Goal: Information Seeking & Learning: Learn about a topic

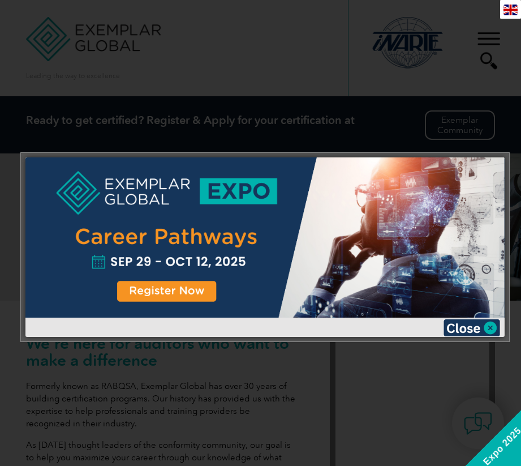
click at [495, 44] on div at bounding box center [260, 233] width 521 height 466
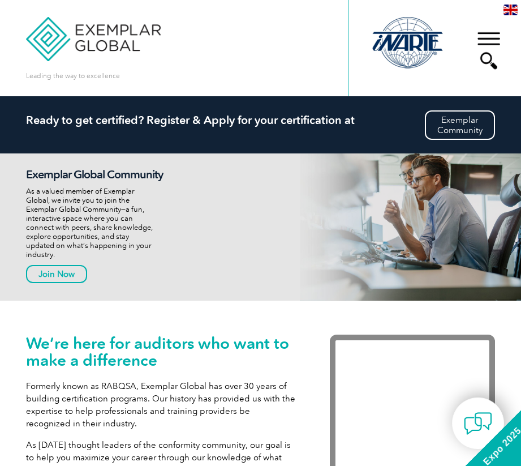
click at [481, 33] on div "▼" at bounding box center [489, 50] width 31 height 57
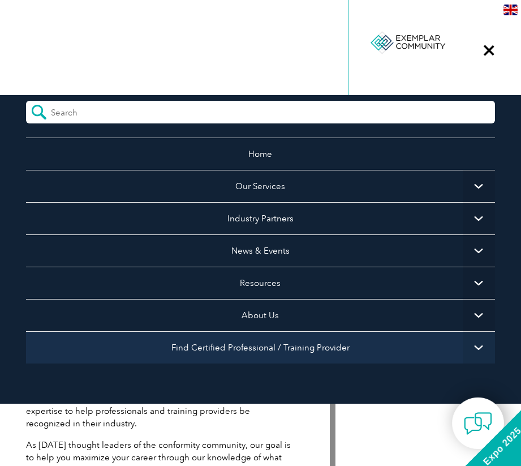
click at [298, 352] on link "Find Certified Professional / Training Provider" at bounding box center [260, 347] width 469 height 32
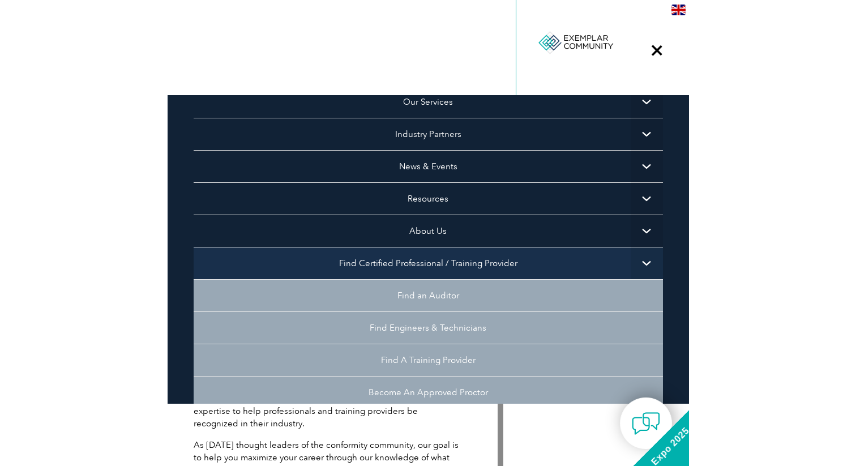
scroll to position [145, 0]
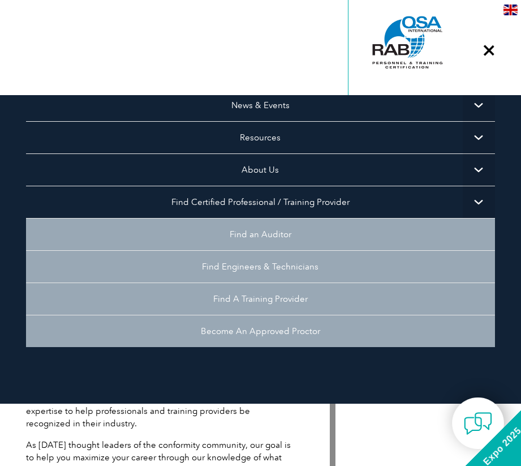
click at [248, 396] on ul "Home Our Services Getting Certified Individual Certifications Engineers & Techn…" at bounding box center [260, 197] width 469 height 411
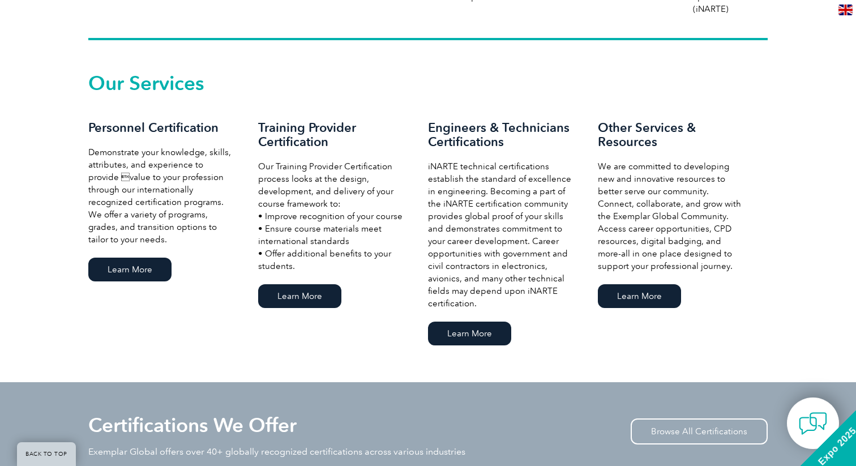
scroll to position [743, 0]
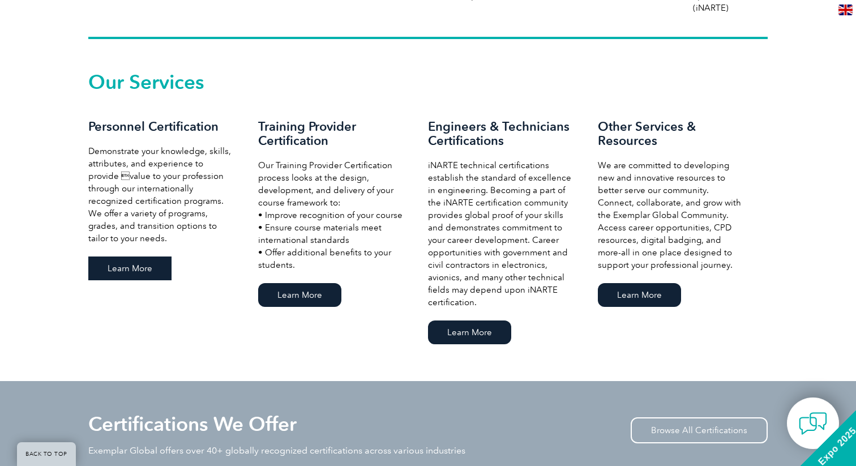
click at [117, 263] on link "Learn More" at bounding box center [129, 268] width 83 height 24
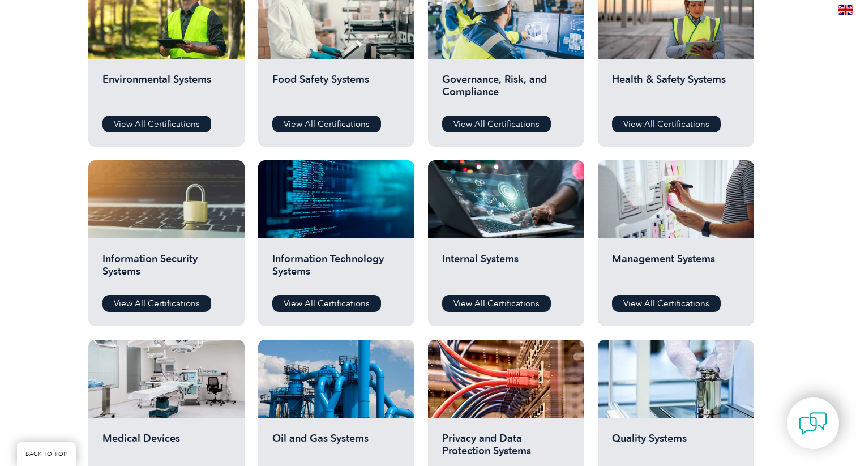
scroll to position [458, 0]
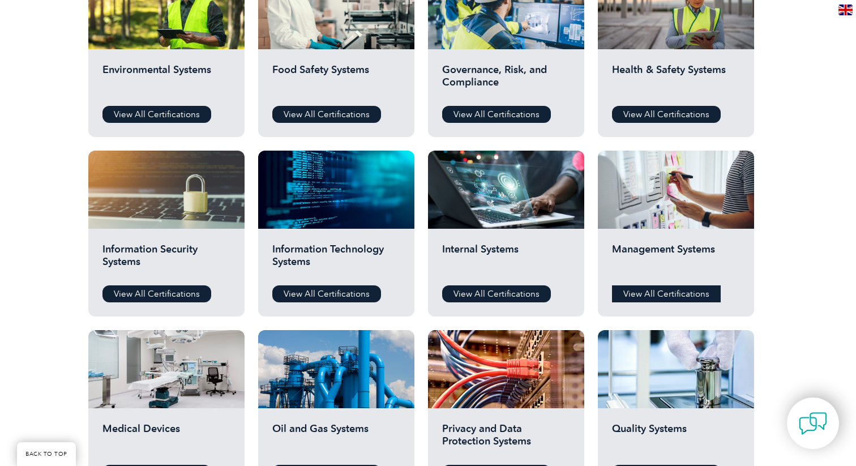
click at [706, 290] on link "View All Certifications" at bounding box center [666, 293] width 109 height 17
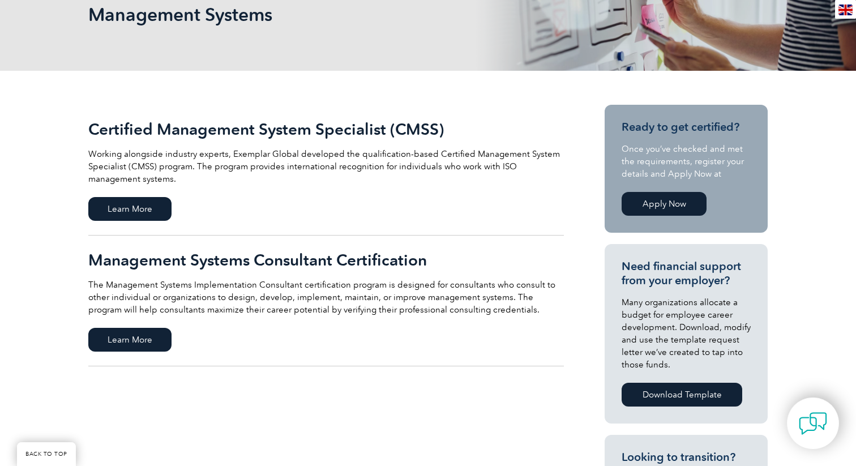
scroll to position [184, 0]
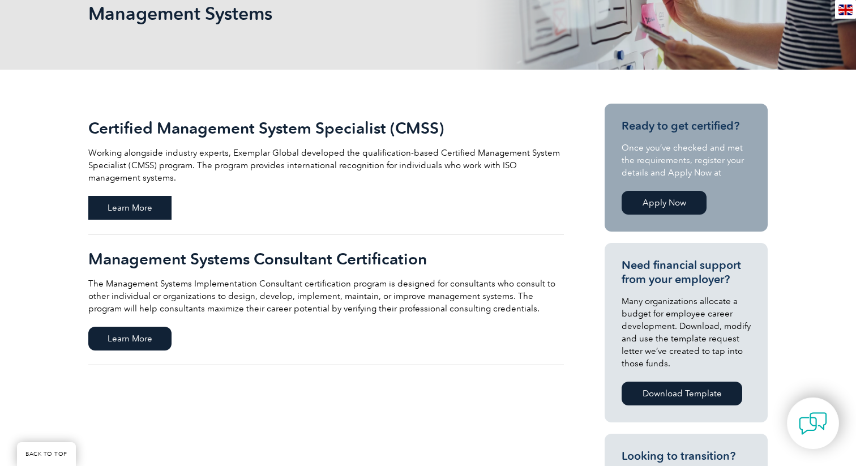
click at [141, 208] on span "Learn More" at bounding box center [129, 208] width 83 height 24
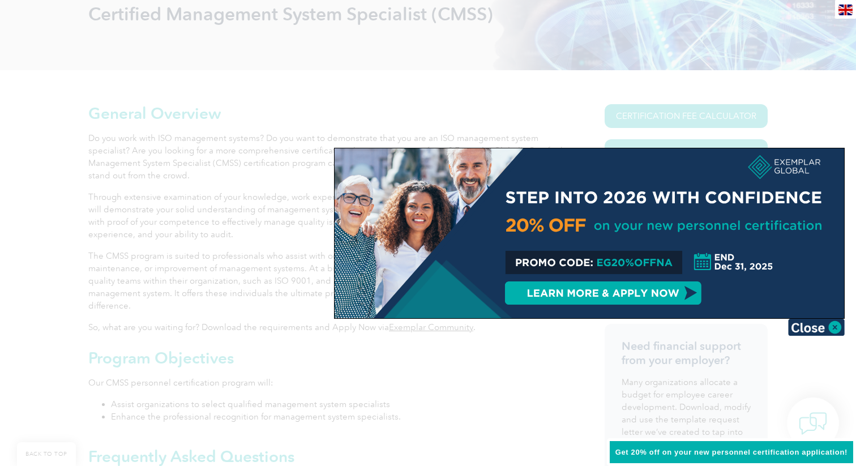
scroll to position [184, 0]
click at [816, 333] on img at bounding box center [816, 327] width 57 height 17
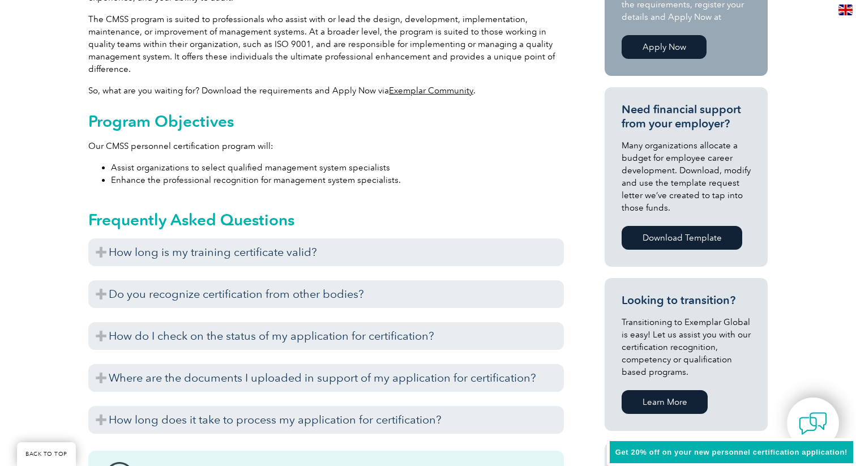
scroll to position [422, 0]
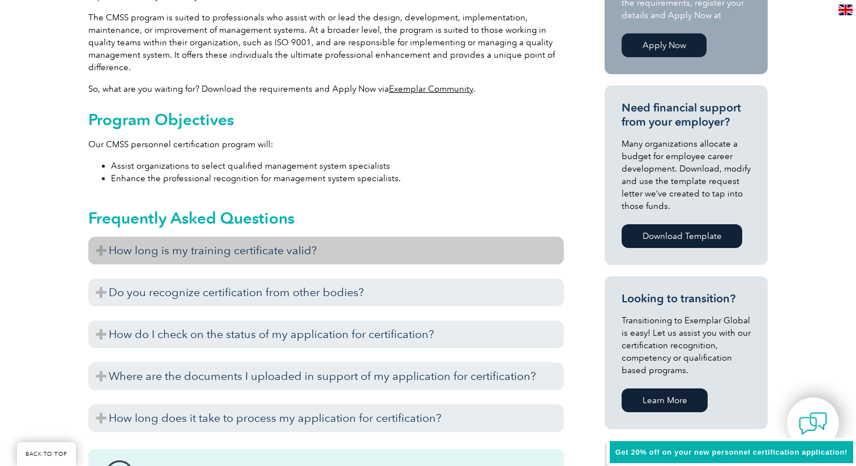
click at [317, 253] on h3 "How long is my training certificate valid?" at bounding box center [325, 251] width 475 height 28
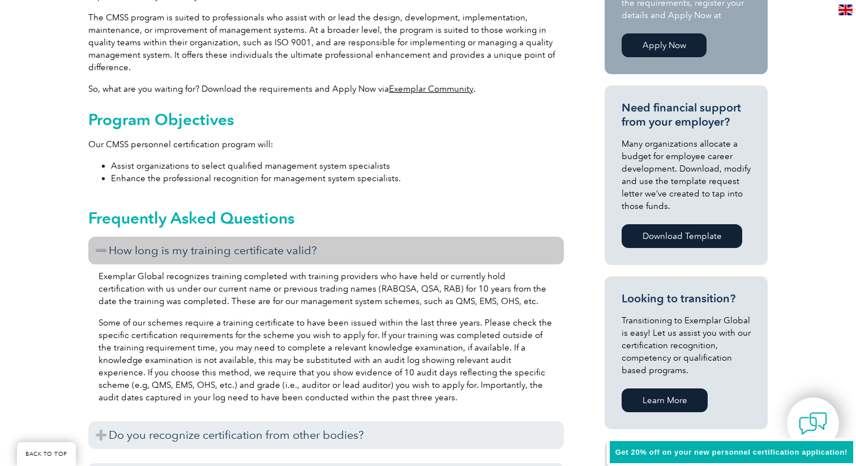
click at [317, 248] on h3 "How long is my training certificate valid?" at bounding box center [325, 251] width 475 height 28
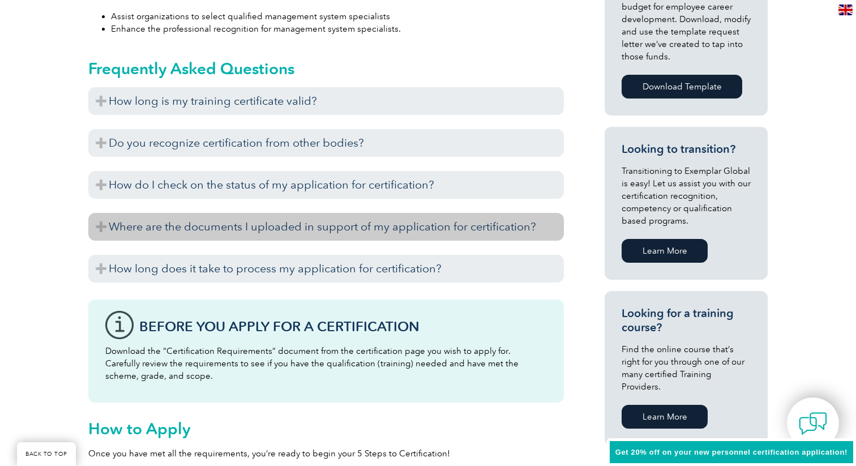
scroll to position [580, 0]
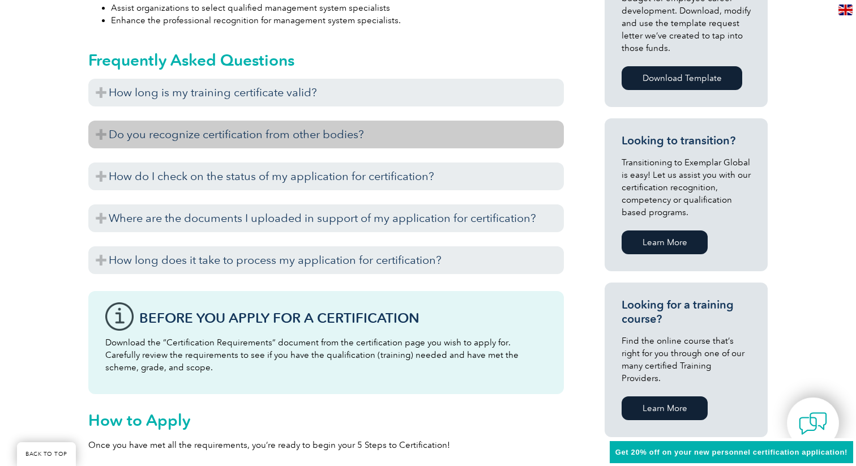
click at [307, 134] on h3 "Do you recognize certification from other bodies?" at bounding box center [325, 135] width 475 height 28
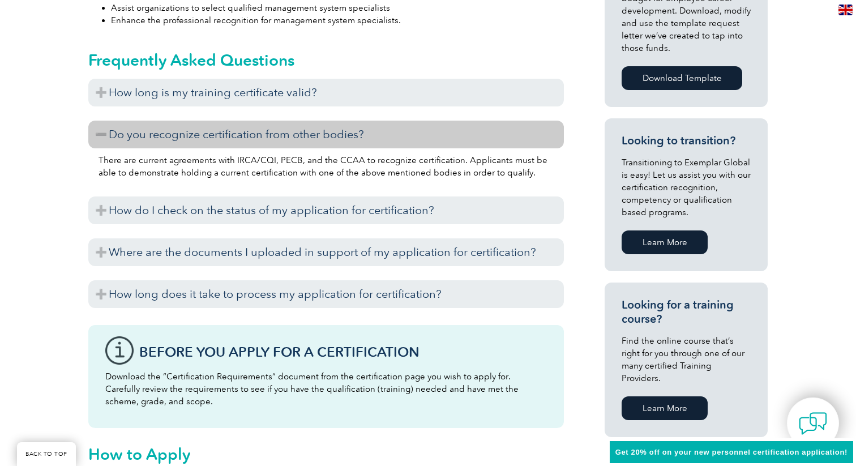
click at [307, 134] on h3 "Do you recognize certification from other bodies?" at bounding box center [325, 135] width 475 height 28
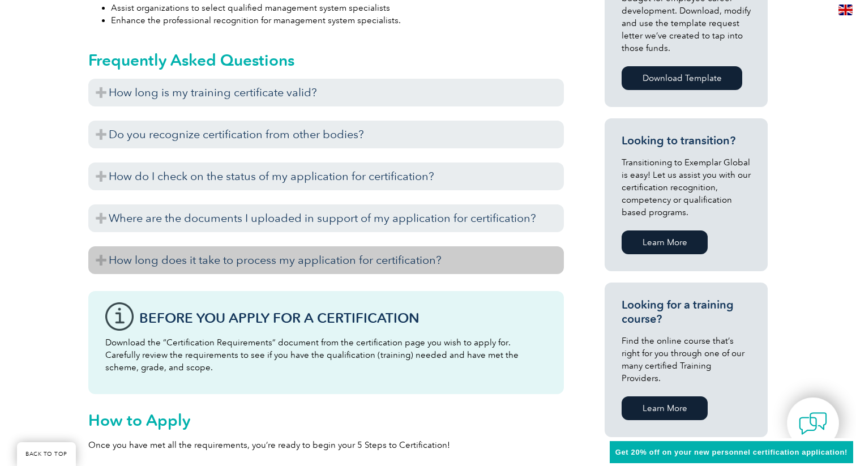
scroll to position [598, 0]
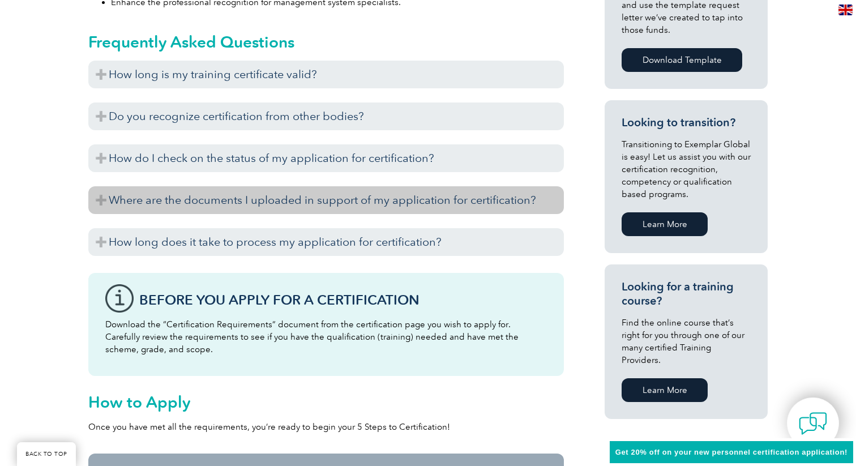
click at [306, 193] on h3 "Where are the documents I uploaded in support of my application for certificati…" at bounding box center [325, 200] width 475 height 28
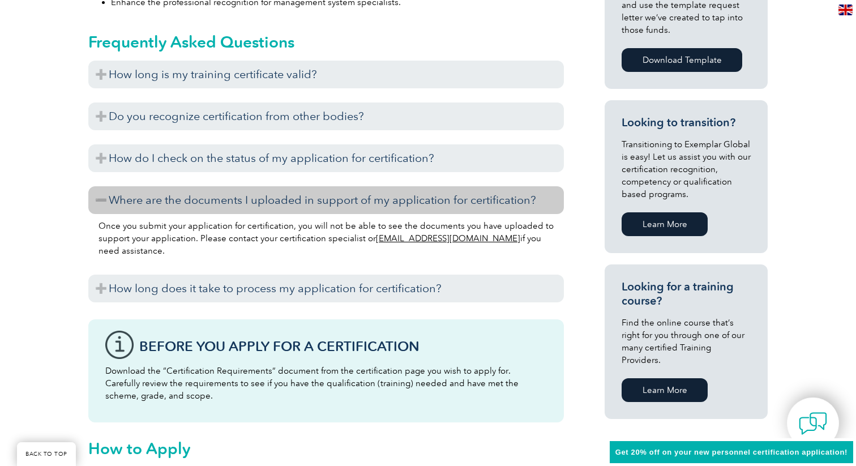
click at [306, 193] on h3 "Where are the documents I uploaded in support of my application for certificati…" at bounding box center [325, 200] width 475 height 28
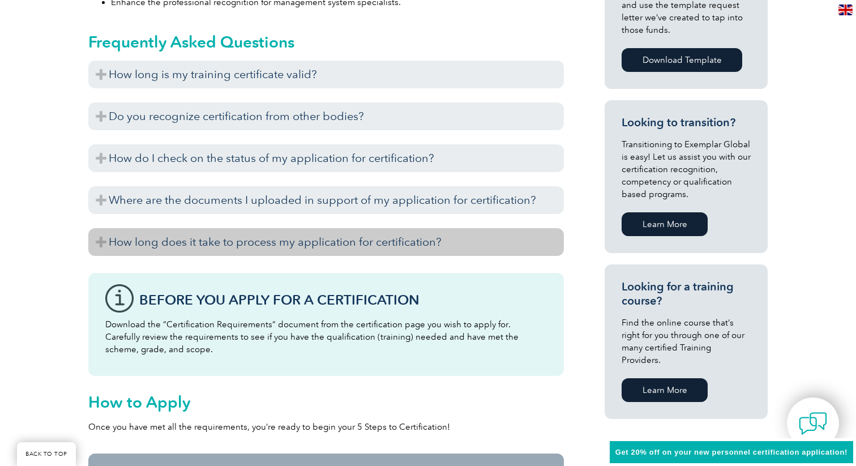
click at [311, 237] on h3 "How long does it take to process my application for certification?" at bounding box center [325, 242] width 475 height 28
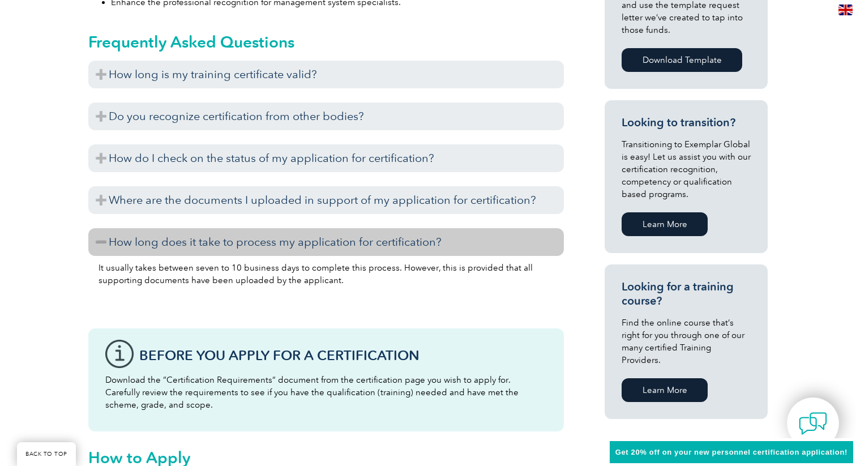
click at [311, 237] on h3 "How long does it take to process my application for certification?" at bounding box center [325, 242] width 475 height 28
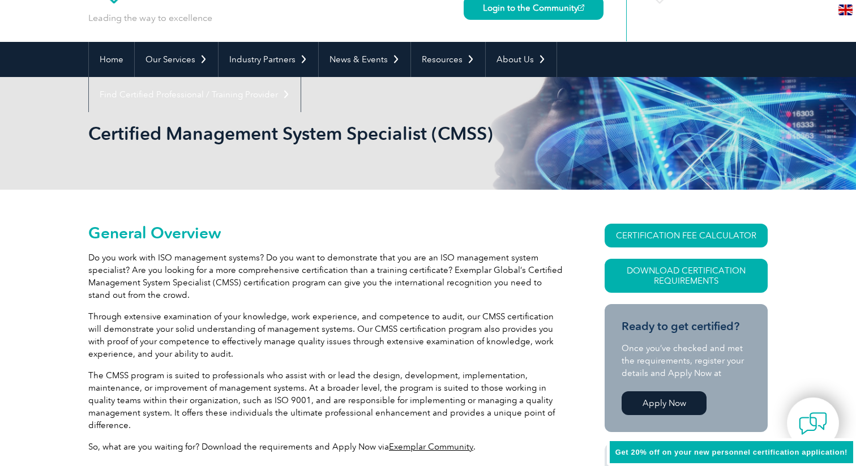
scroll to position [0, 0]
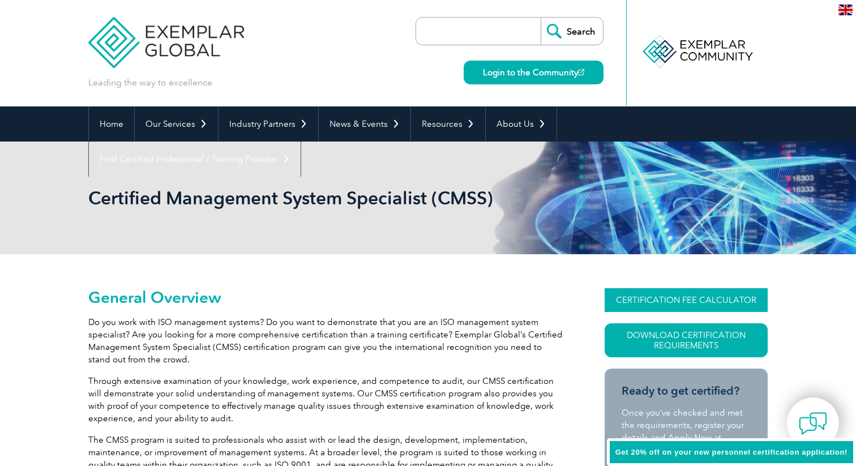
click at [700, 293] on link "CERTIFICATION FEE CALCULATOR" at bounding box center [685, 300] width 163 height 24
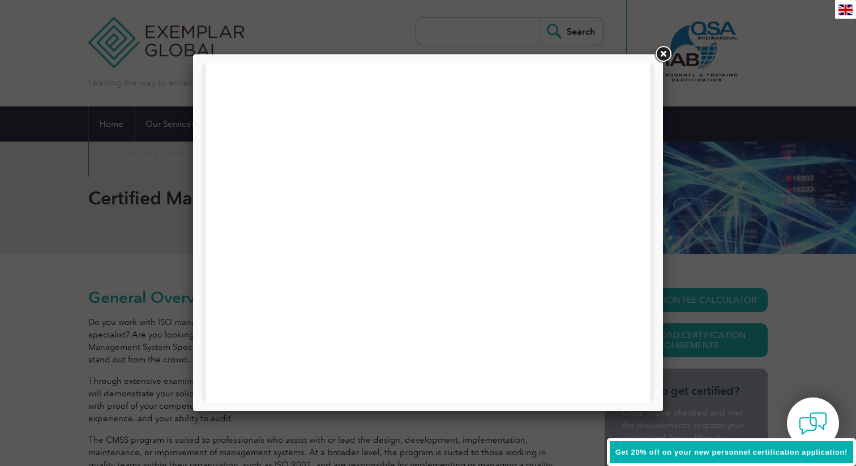
scroll to position [144, 0]
click at [663, 53] on link at bounding box center [662, 54] width 20 height 20
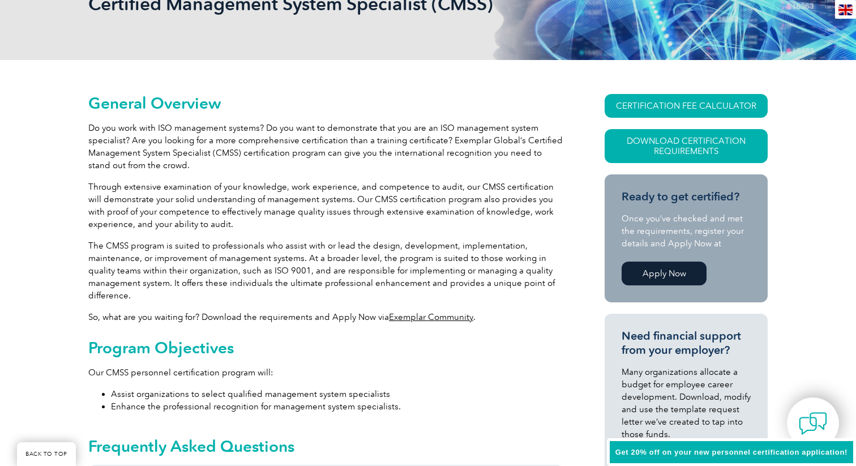
scroll to position [186, 0]
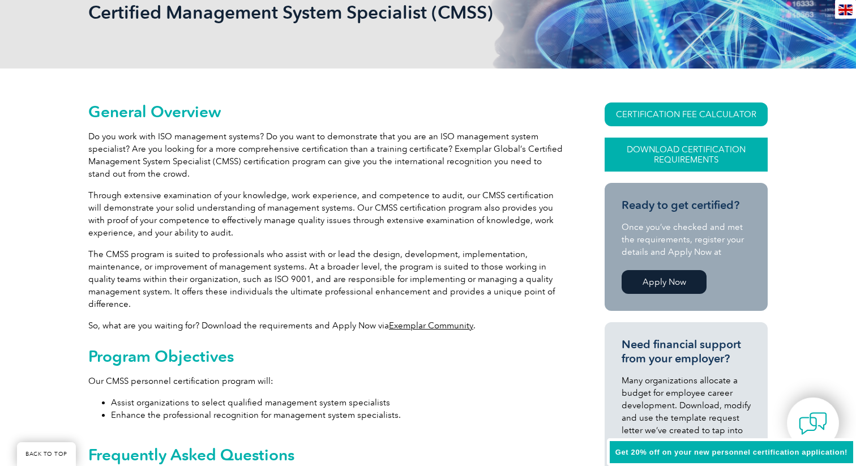
click at [690, 165] on link "Download Certification Requirements" at bounding box center [685, 154] width 163 height 34
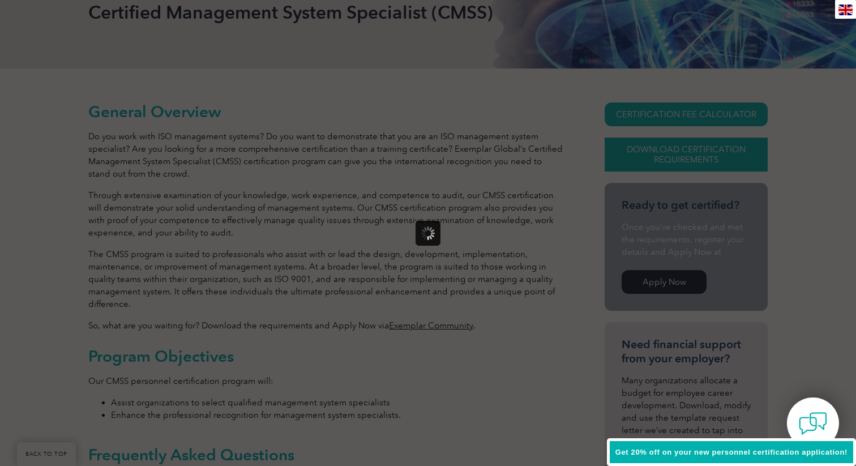
scroll to position [0, 0]
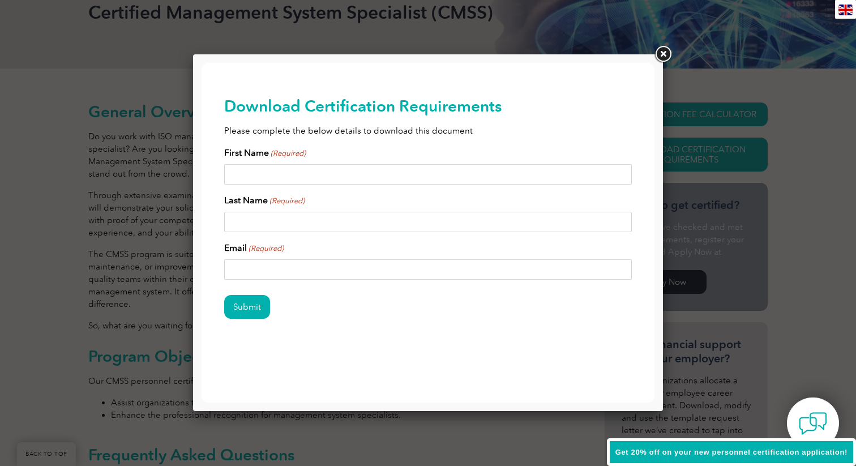
click at [388, 173] on input "First Name (Required)" at bounding box center [427, 174] width 407 height 20
type input "Cassandra"
type input "Hendriks"
type input "cassandra.hendriks@gmail.com"
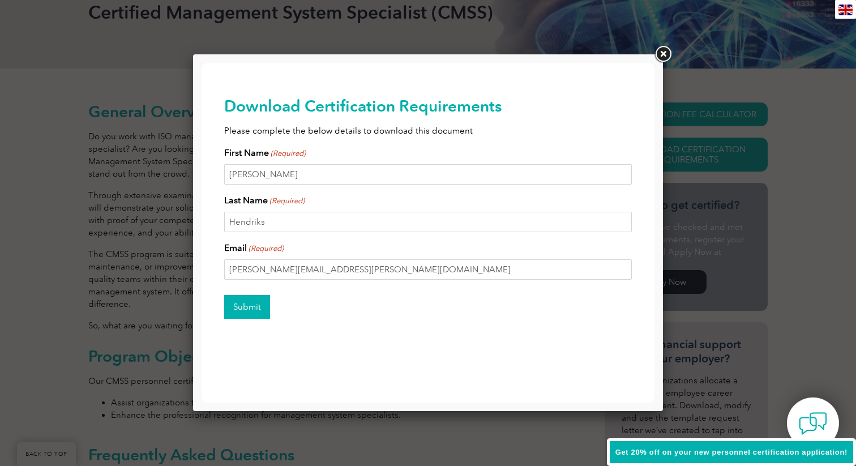
click at [252, 299] on input "Submit" at bounding box center [247, 307] width 46 height 24
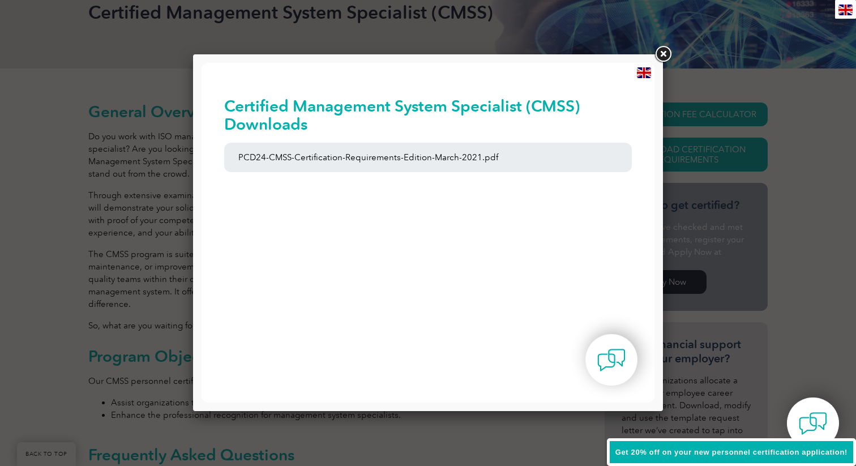
click at [659, 55] on link at bounding box center [662, 54] width 20 height 20
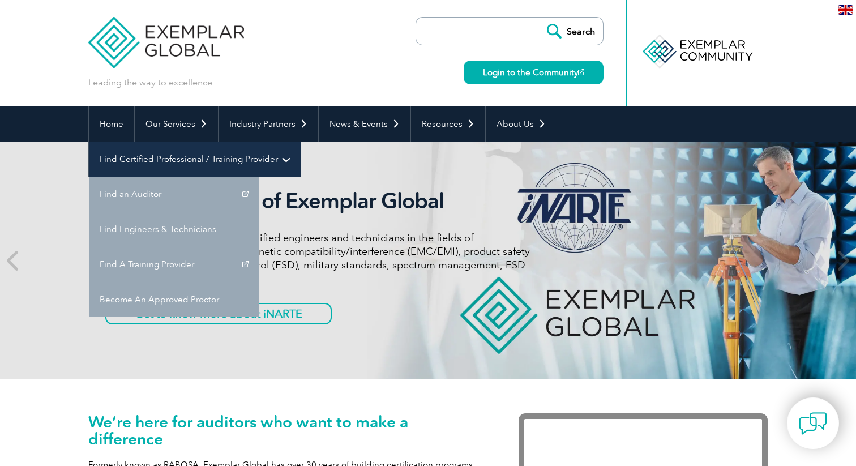
click at [300, 141] on link "Find Certified Professional / Training Provider" at bounding box center [195, 158] width 212 height 35
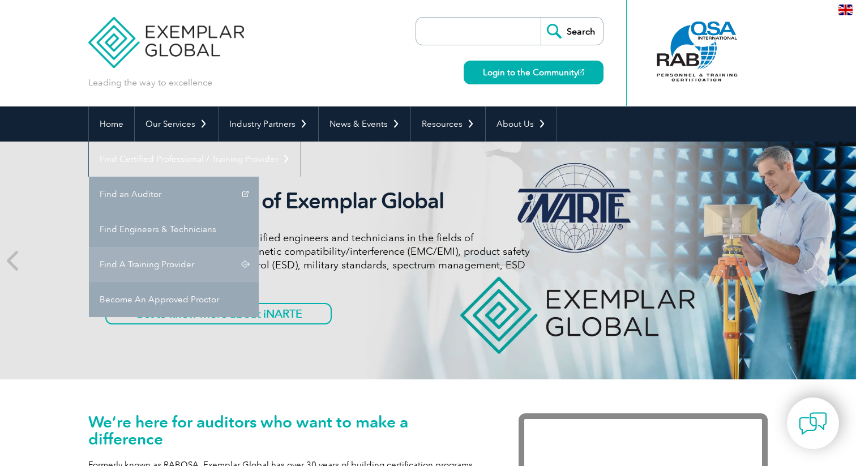
click at [259, 247] on link "Find A Training Provider" at bounding box center [174, 264] width 170 height 35
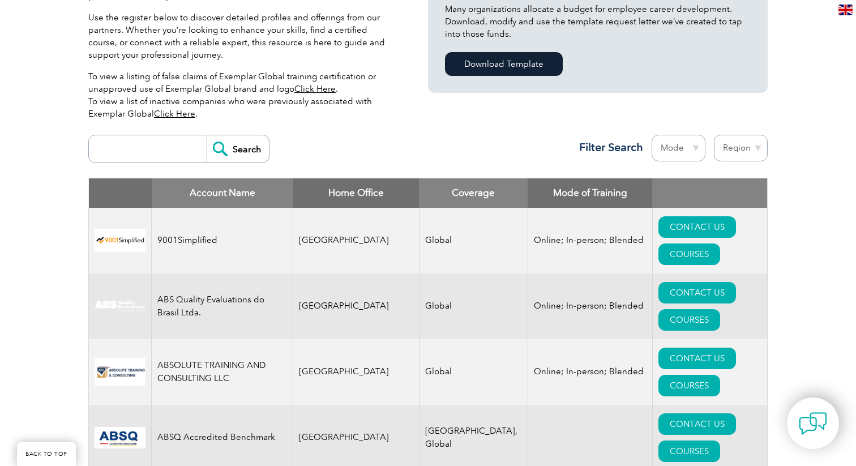
scroll to position [320, 0]
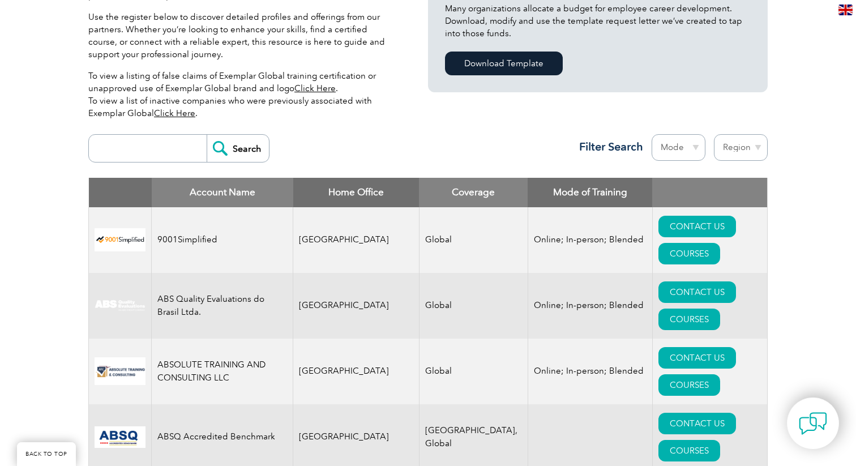
click at [695, 157] on select "Mode Online In-person Blended" at bounding box center [678, 147] width 54 height 27
select select "Online"
click at [651, 134] on select "Mode Online In-person Blended" at bounding box center [678, 147] width 54 height 27
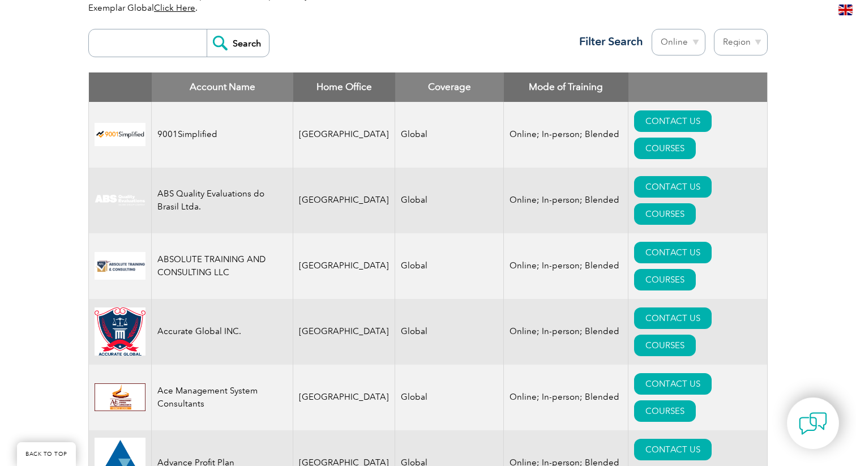
scroll to position [415, 0]
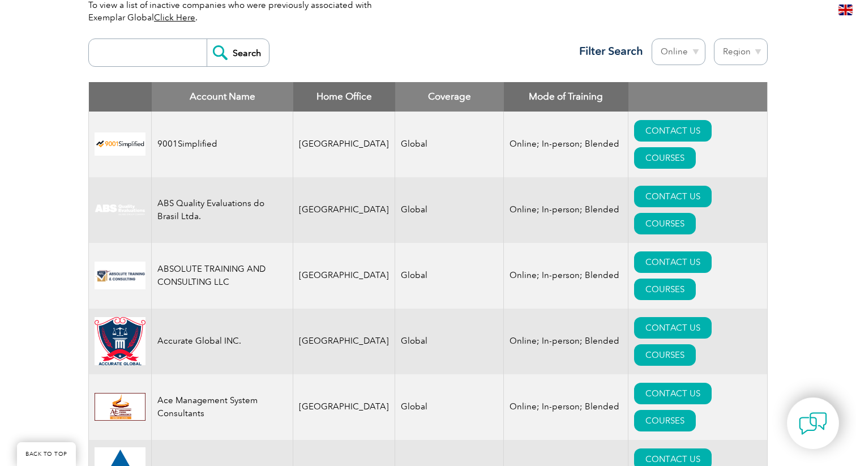
click at [740, 41] on select "Region [GEOGRAPHIC_DATA] [GEOGRAPHIC_DATA] [GEOGRAPHIC_DATA] [GEOGRAPHIC_DATA] …" at bounding box center [741, 51] width 54 height 27
select select "[GEOGRAPHIC_DATA]"
click at [714, 38] on select "Region Australia Bahrain Bangladesh Brazil Canada Colombia Dominican Republic E…" at bounding box center [741, 51] width 54 height 27
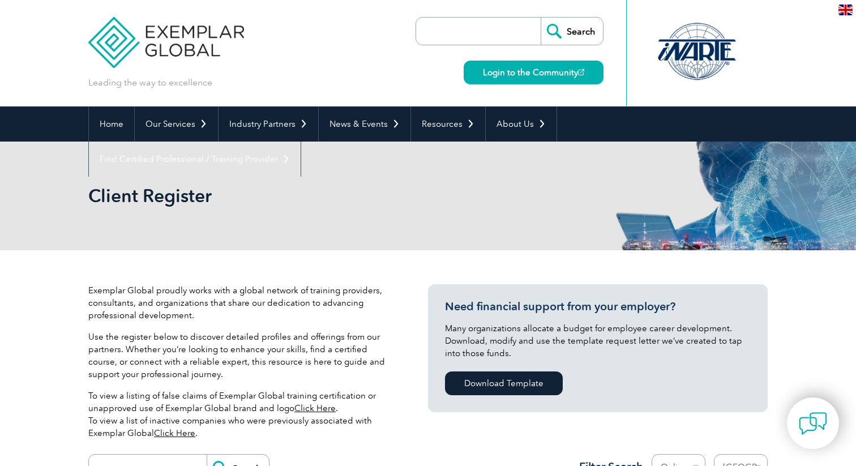
select select "[GEOGRAPHIC_DATA]"
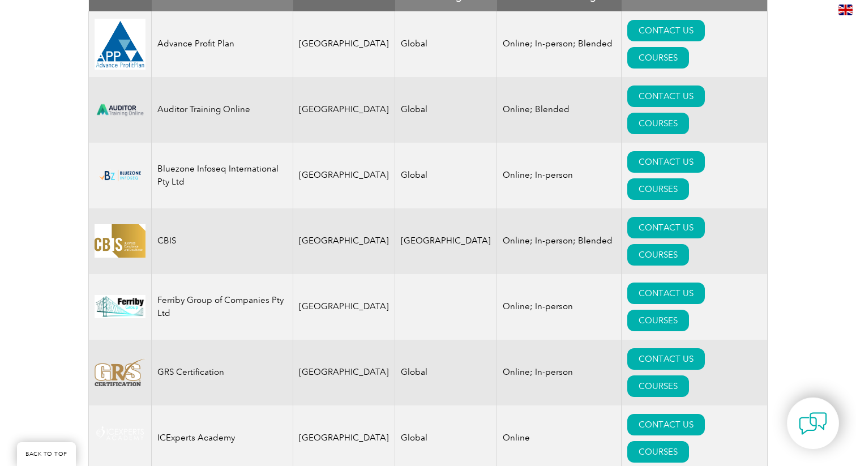
scroll to position [517, 0]
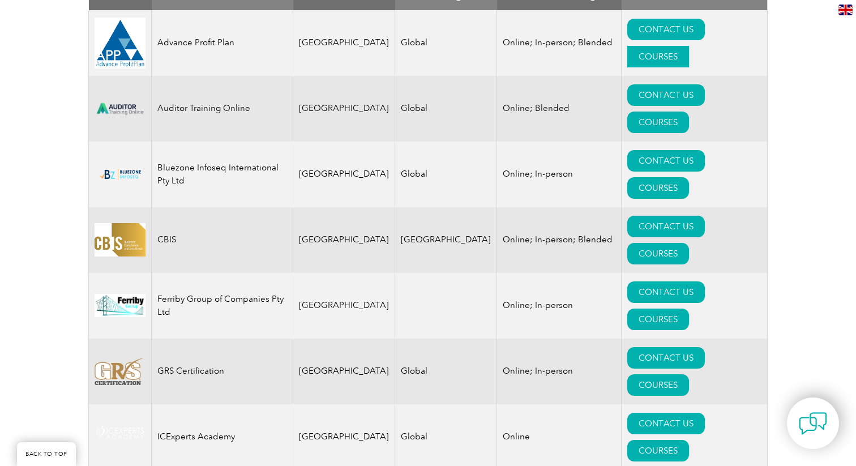
click at [689, 46] on link "COURSES" at bounding box center [658, 57] width 62 height 22
click at [689, 111] on link "COURSES" at bounding box center [658, 122] width 62 height 22
click at [689, 177] on link "COURSES" at bounding box center [658, 188] width 62 height 22
click at [689, 243] on link "COURSES" at bounding box center [658, 254] width 62 height 22
click at [689, 308] on link "COURSES" at bounding box center [658, 319] width 62 height 22
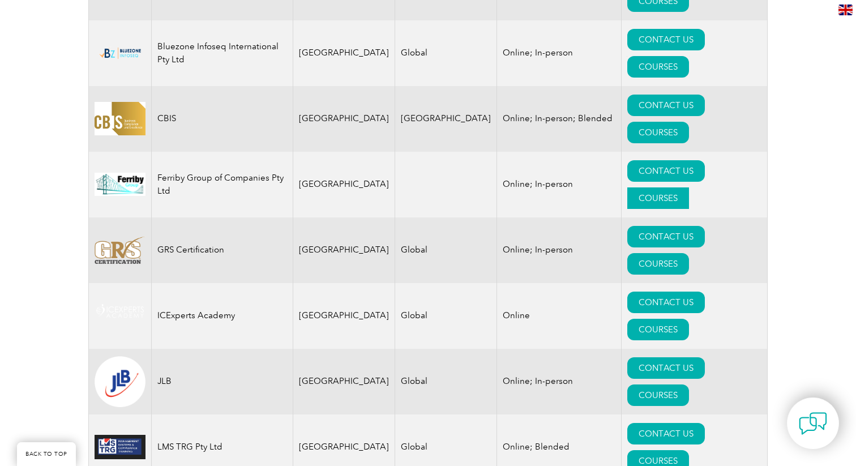
scroll to position [682, 0]
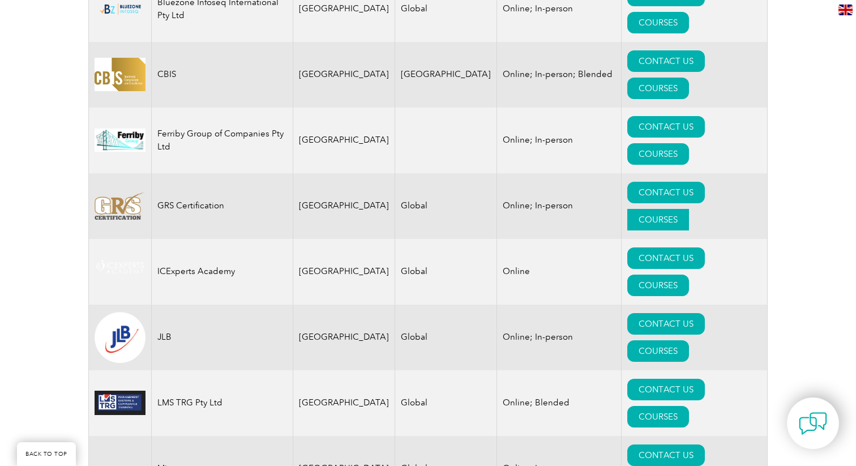
click at [689, 209] on link "COURSES" at bounding box center [658, 220] width 62 height 22
click at [689, 274] on link "COURSES" at bounding box center [658, 285] width 62 height 22
click at [689, 340] on link "COURSES" at bounding box center [658, 351] width 62 height 22
click at [689, 406] on link "COURSES" at bounding box center [658, 417] width 62 height 22
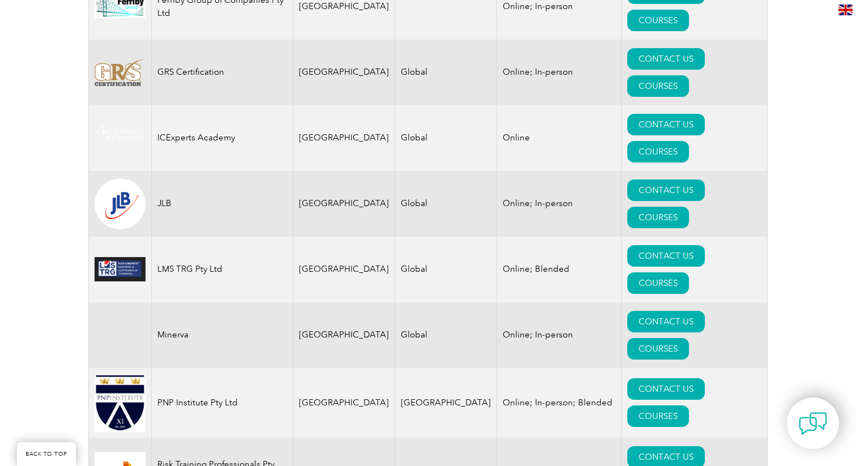
scroll to position [860, 0]
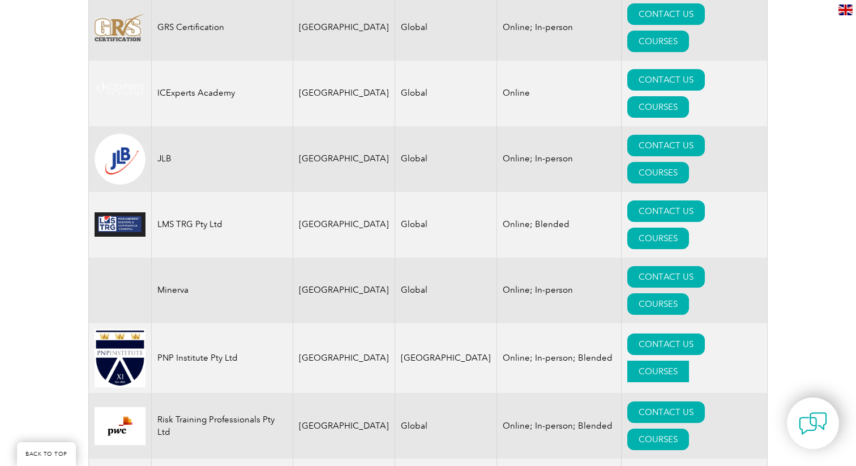
click at [689, 360] on link "COURSES" at bounding box center [658, 371] width 62 height 22
click at [689, 428] on link "COURSES" at bounding box center [658, 439] width 62 height 22
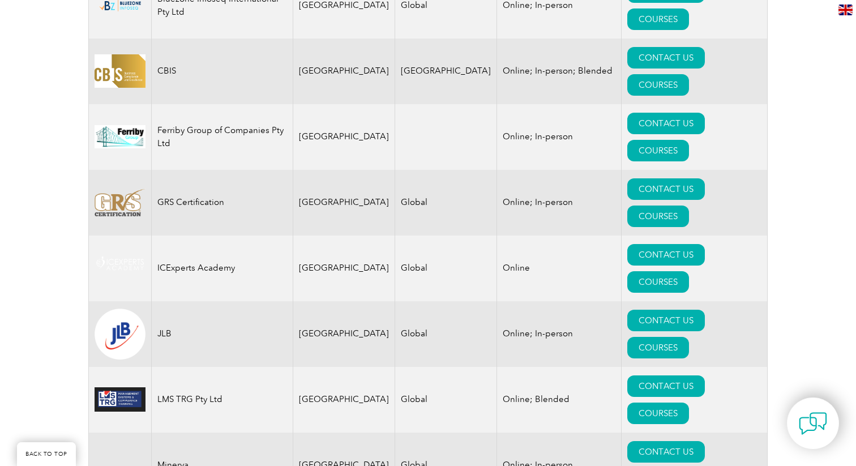
scroll to position [509, 0]
